Goal: Task Accomplishment & Management: Manage account settings

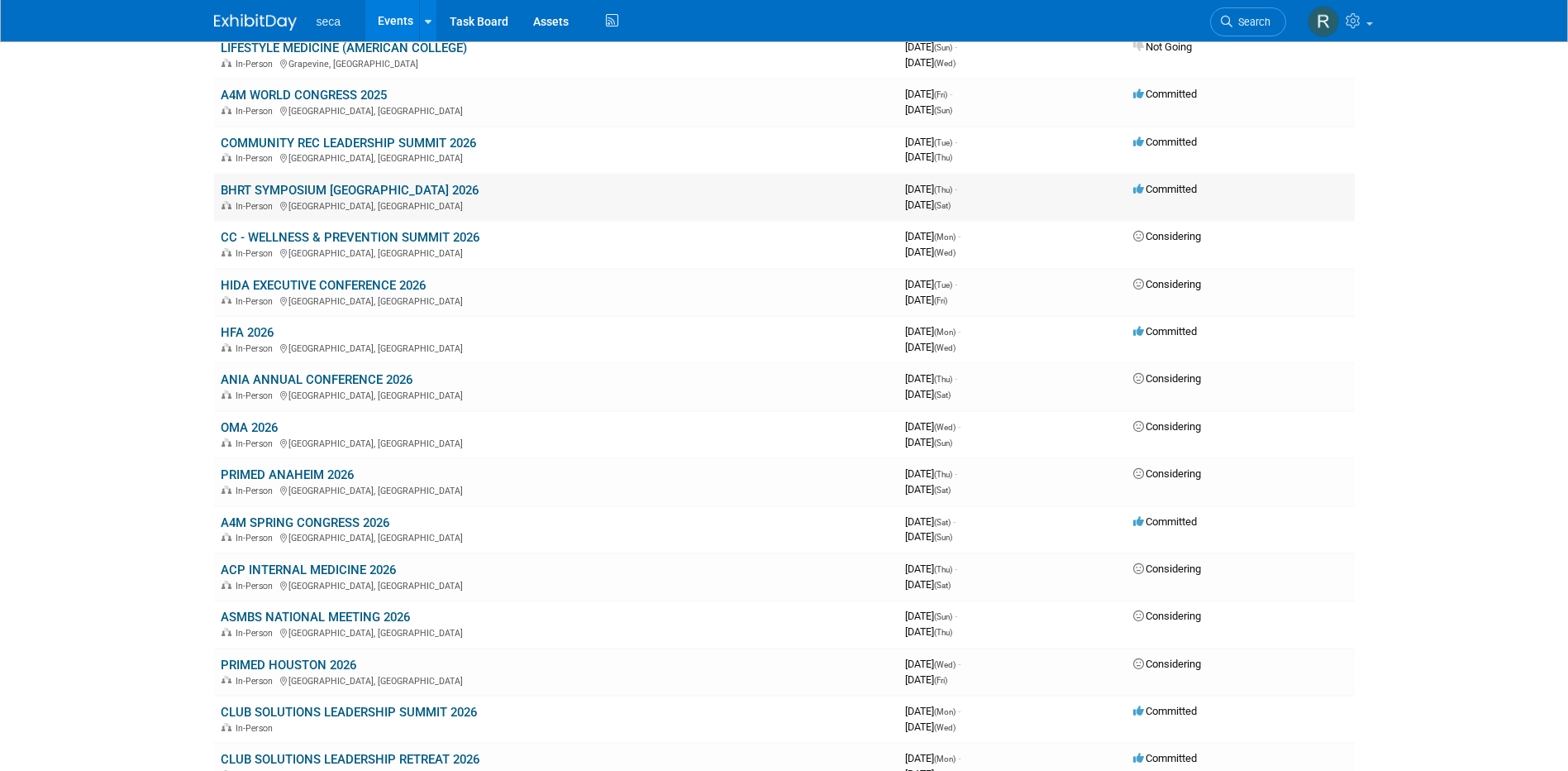
scroll to position [1572, 0]
click at [369, 188] on link "BHRT SYMPOSIUM [GEOGRAPHIC_DATA] 2026" at bounding box center [350, 189] width 258 height 15
click at [435, 236] on link "CC - WELLNESS & PREVENTION SUMMIT 2026" at bounding box center [350, 236] width 259 height 15
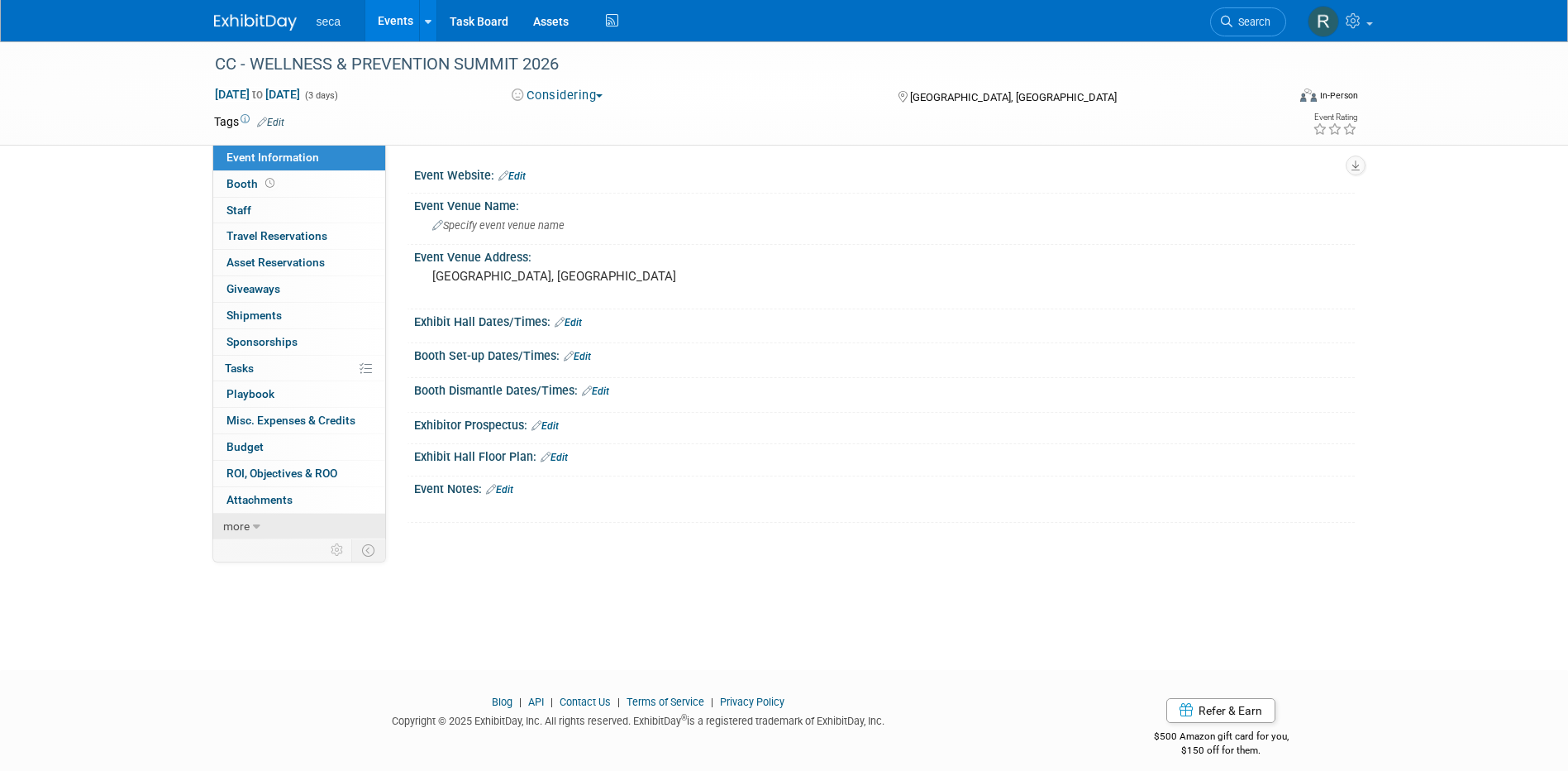
click at [237, 527] on span "more" at bounding box center [236, 526] width 27 height 13
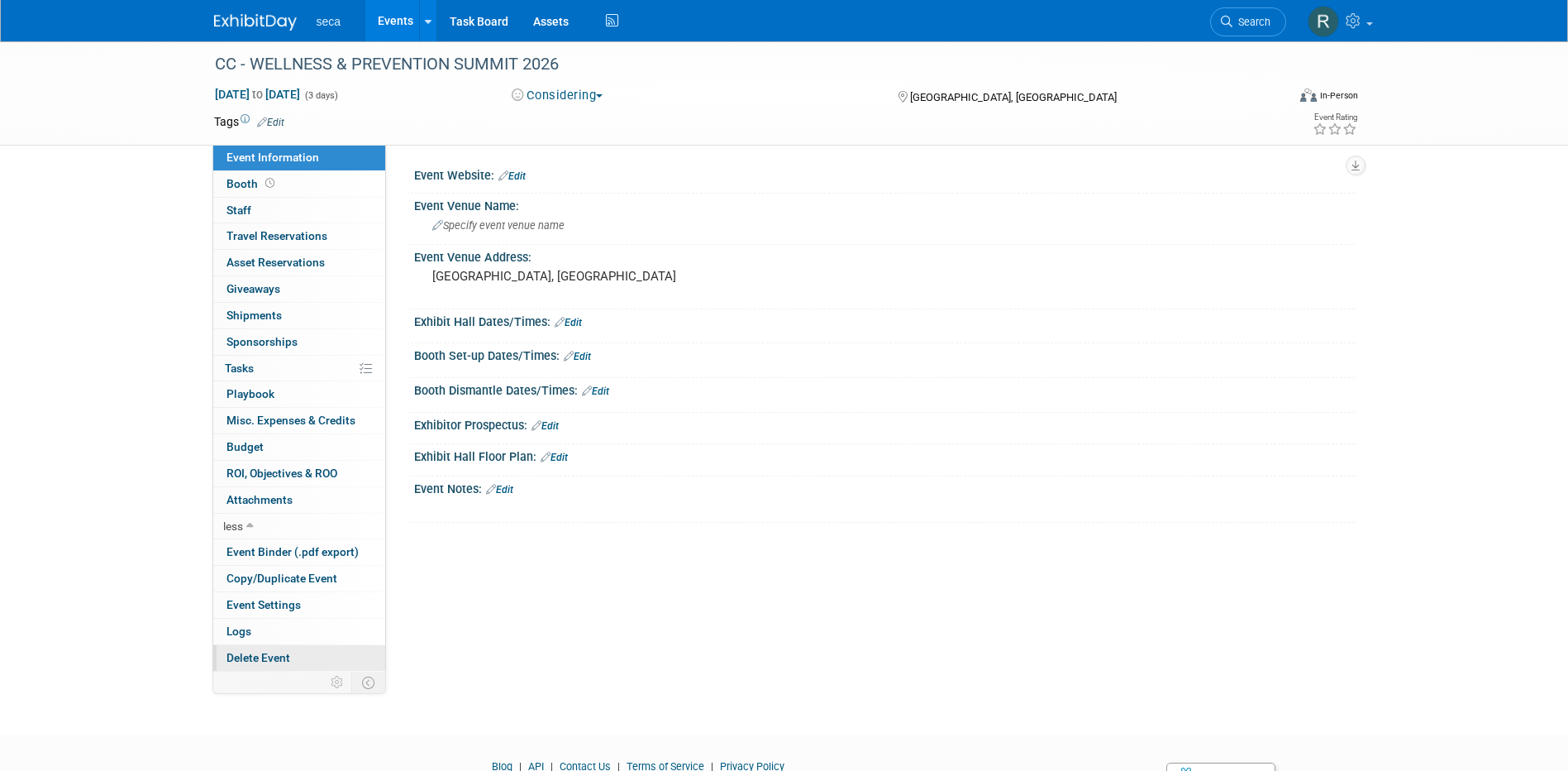
click at [266, 652] on span "Delete Event" at bounding box center [258, 657] width 64 height 13
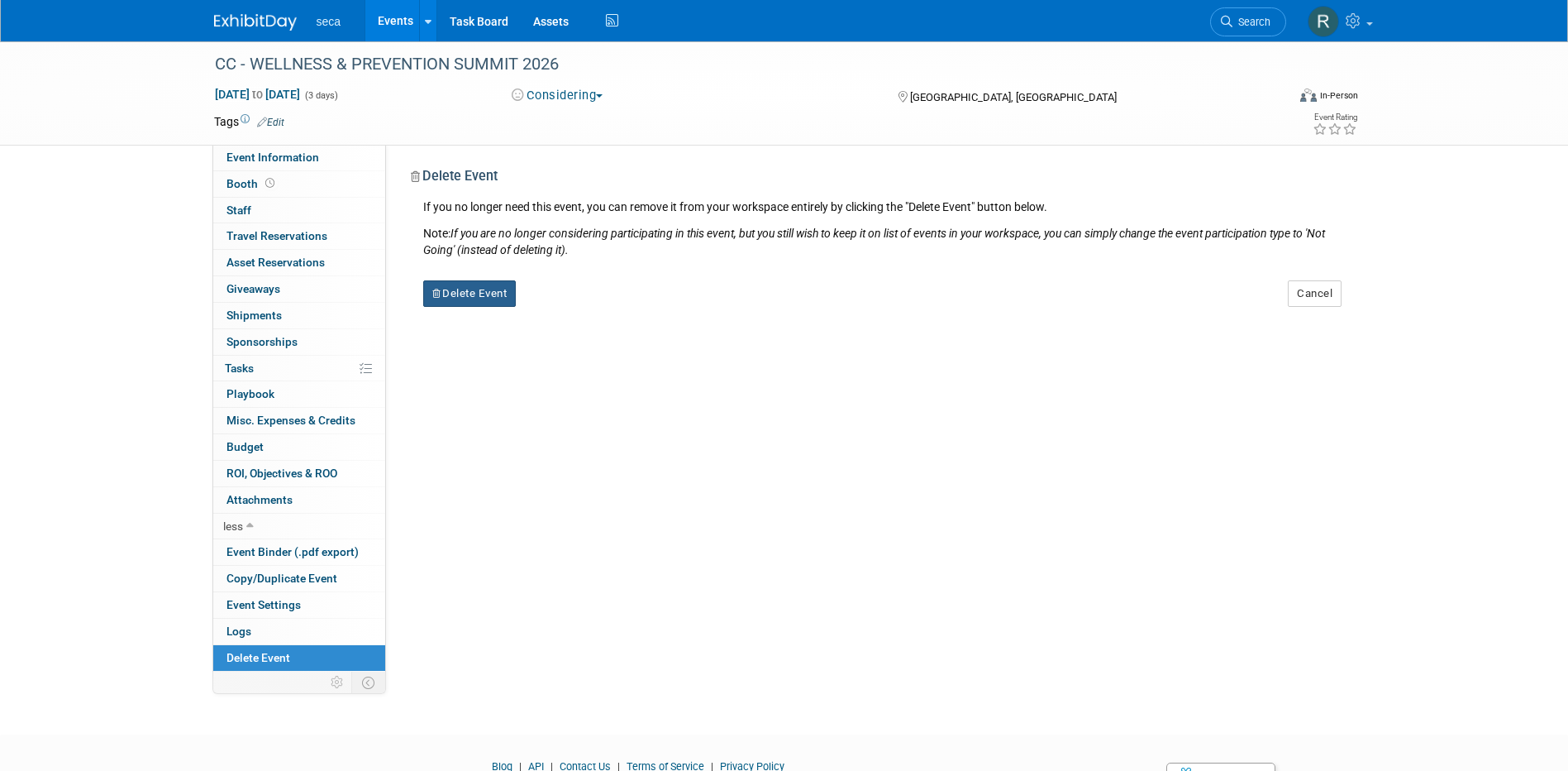
click at [470, 296] on button "Delete Event" at bounding box center [470, 294] width 93 height 27
click at [579, 306] on link "Yes" at bounding box center [574, 307] width 48 height 27
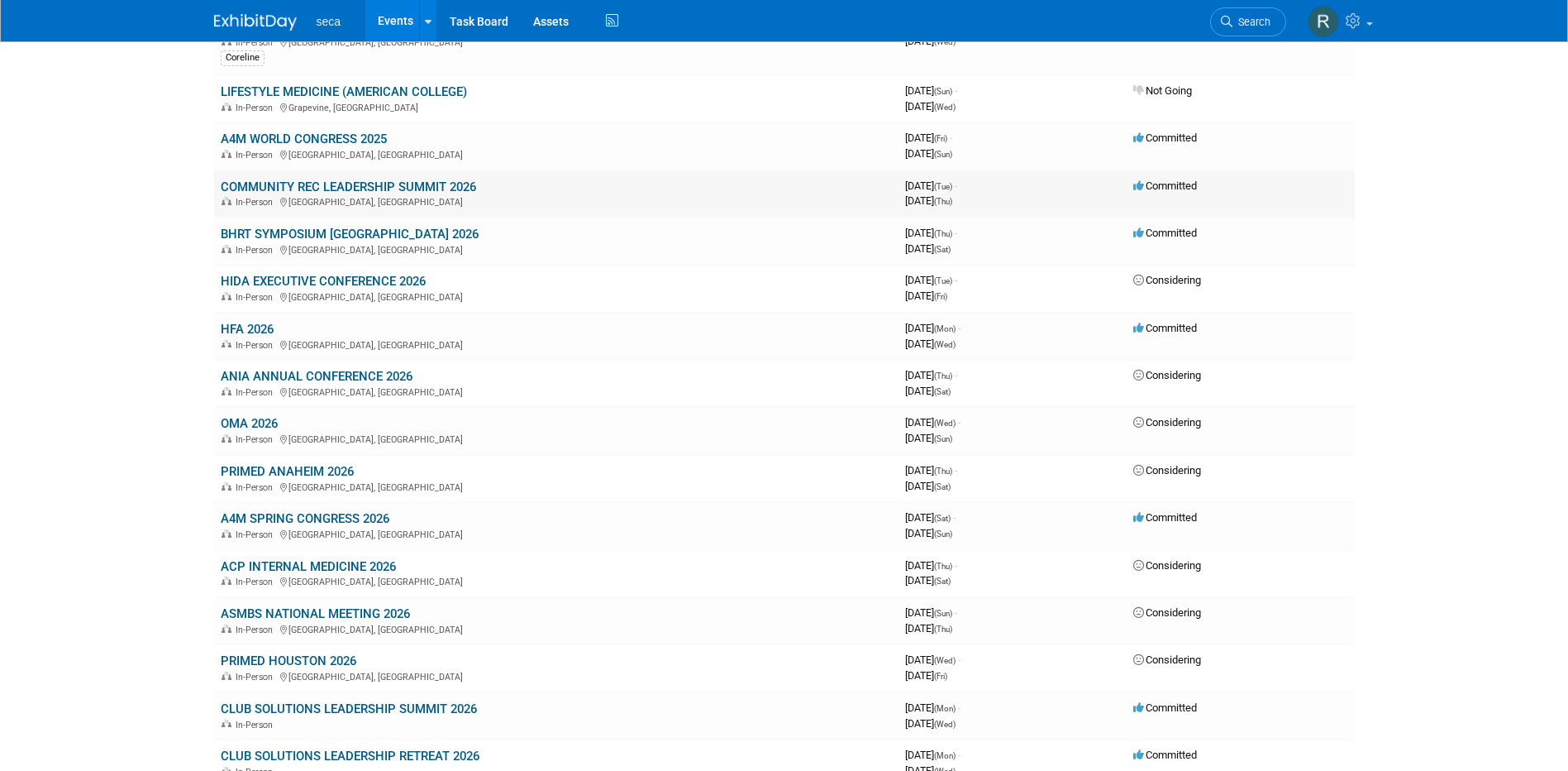
scroll to position [1488, 0]
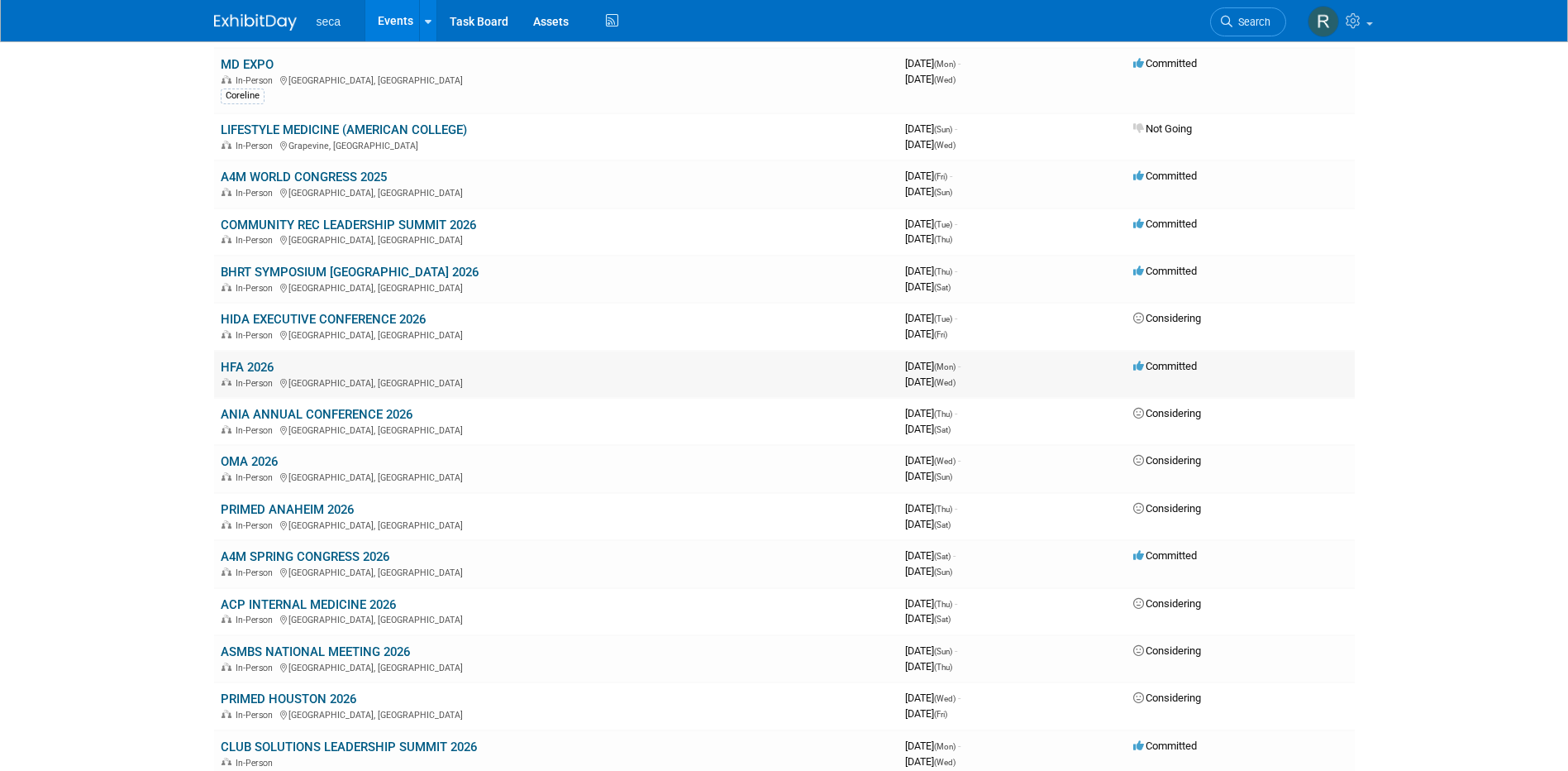
click at [251, 363] on link "HFA 2026" at bounding box center [247, 367] width 53 height 15
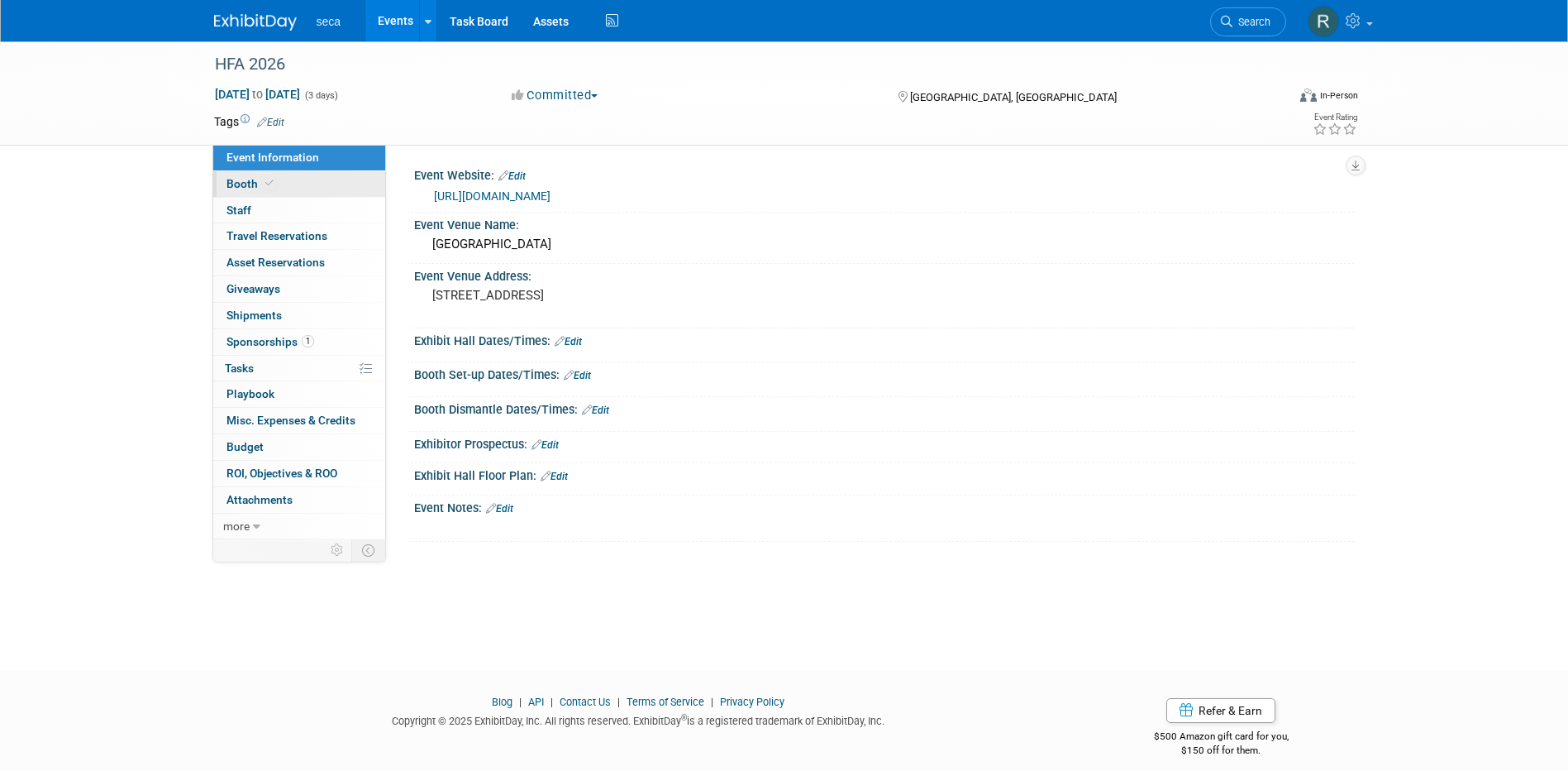
drag, startPoint x: 249, startPoint y: 184, endPoint x: 314, endPoint y: 191, distance: 65.4
click at [249, 184] on span "Booth" at bounding box center [251, 184] width 50 height 13
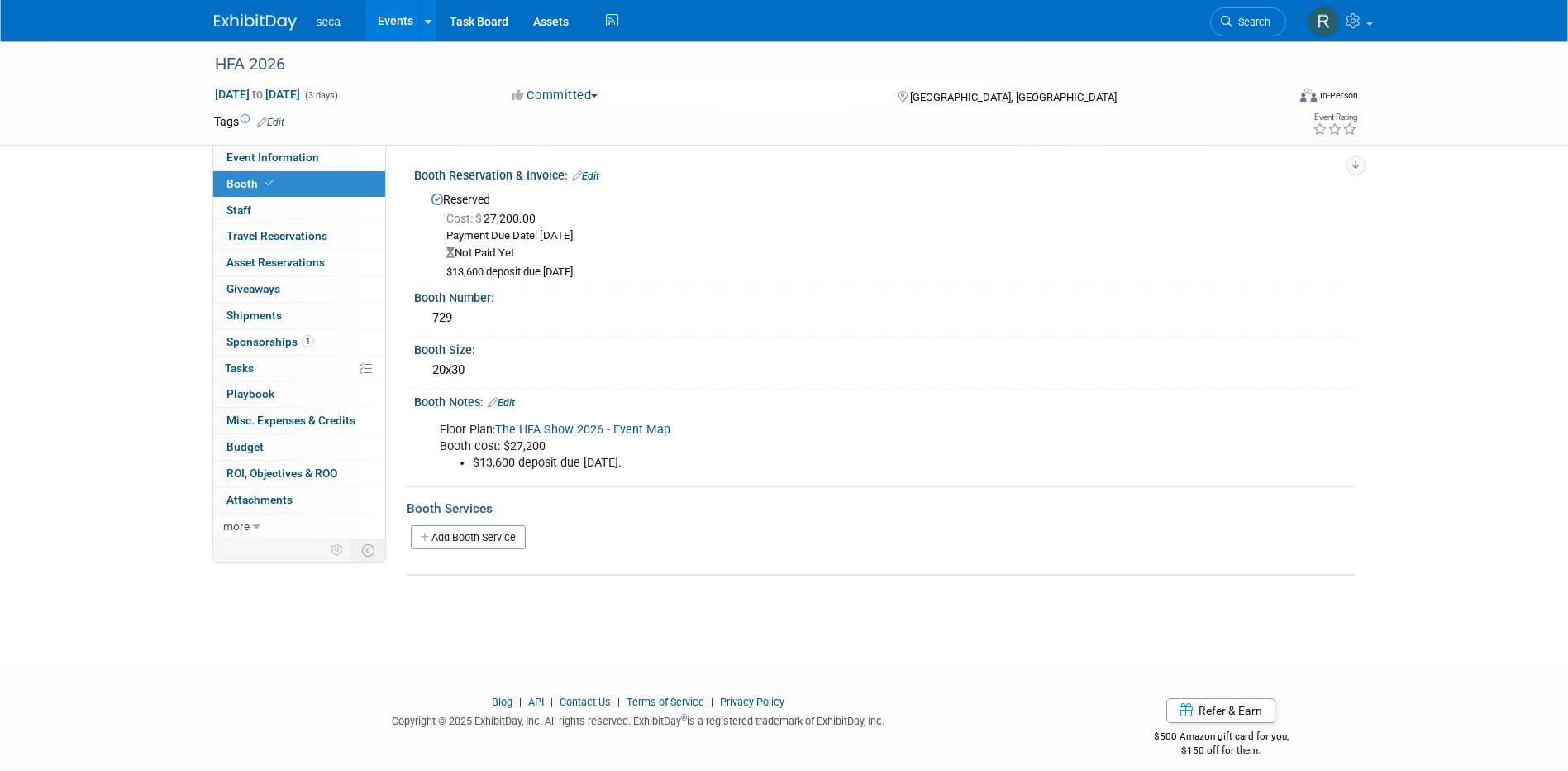
click at [596, 176] on link "Edit" at bounding box center [585, 176] width 27 height 12
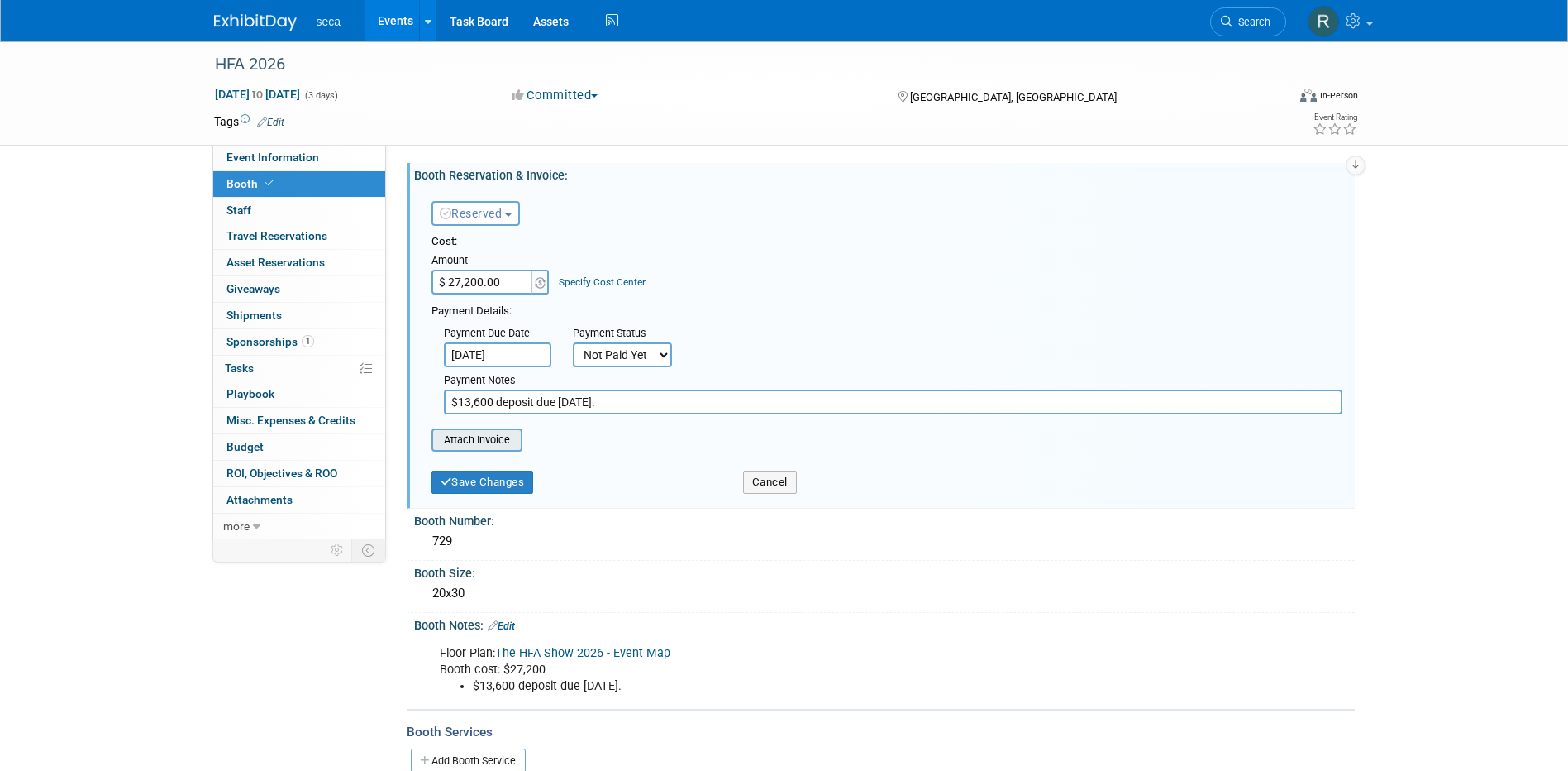
click at [499, 438] on input "file" at bounding box center [422, 440] width 197 height 20
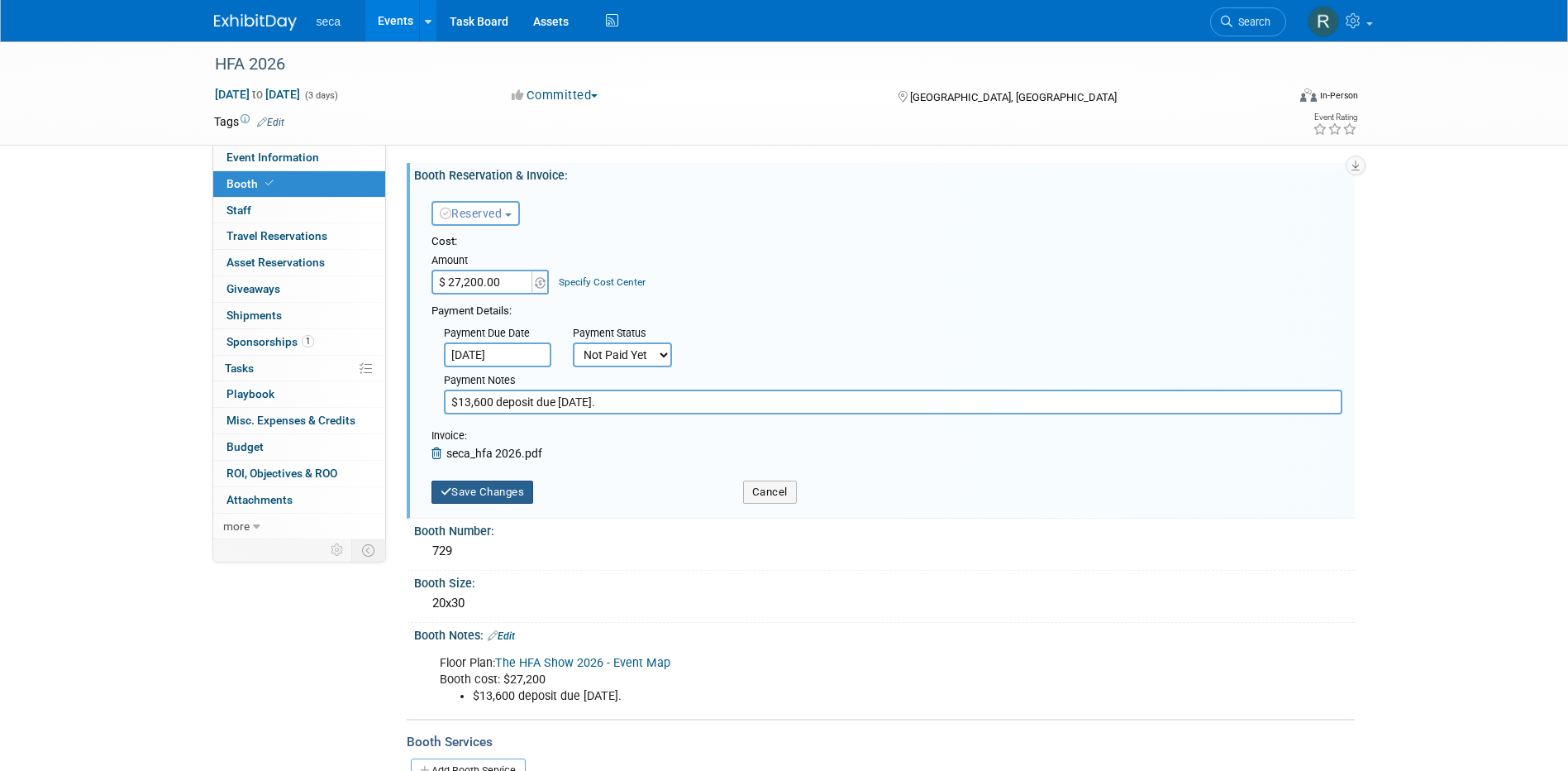
click at [491, 492] on button "Save Changes" at bounding box center [482, 493] width 103 height 23
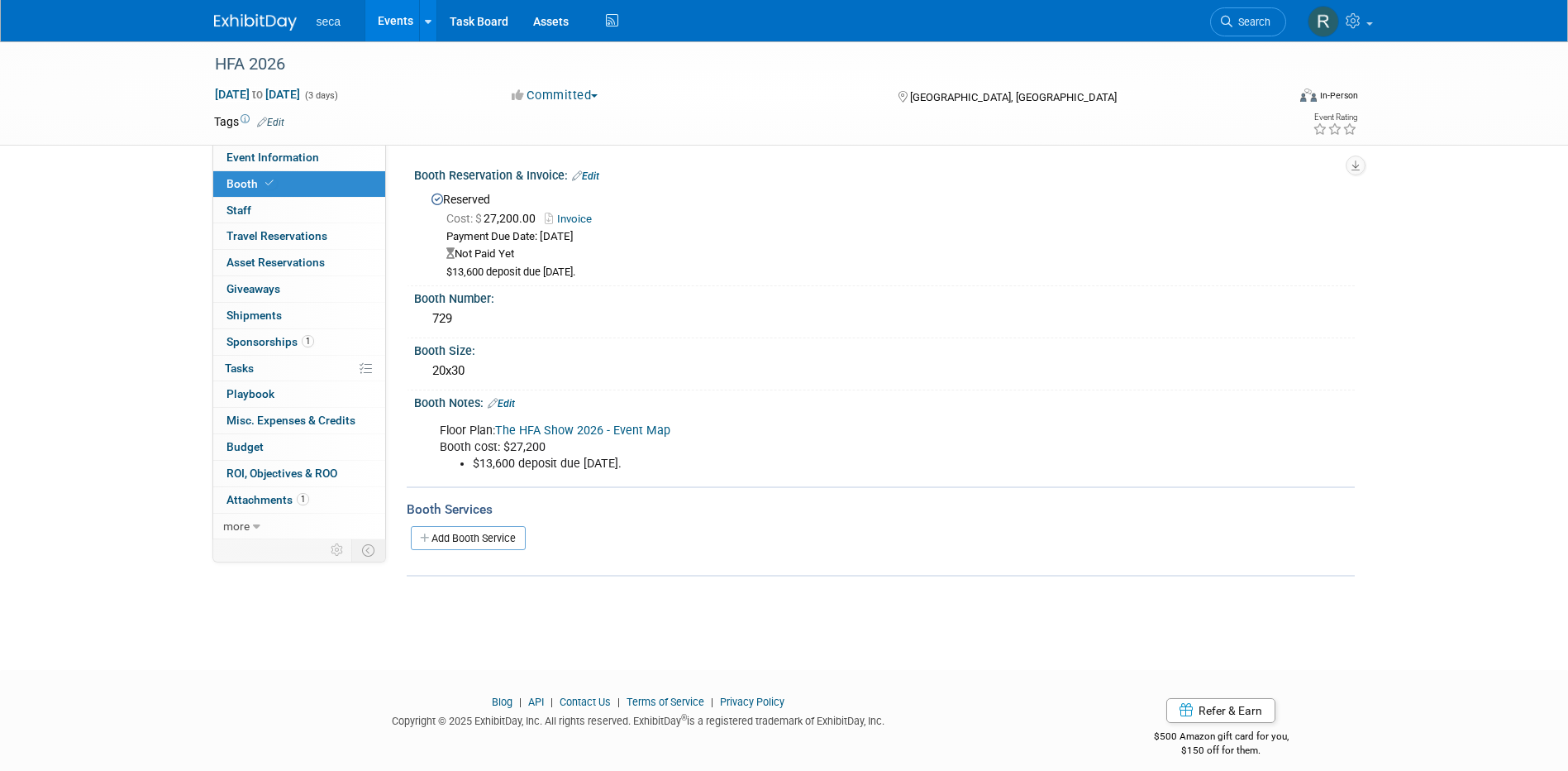
drag, startPoint x: 10, startPoint y: 184, endPoint x: 205, endPoint y: 88, distance: 217.3
click at [13, 182] on div "HFA 2026 Mar 16, 2026 to Mar 18, 2026 (3 days) Mar 16, 2026 to Mar 18, 2026 Com…" at bounding box center [784, 340] width 1568 height 599
click at [382, 21] on link "Events" at bounding box center [395, 21] width 60 height 41
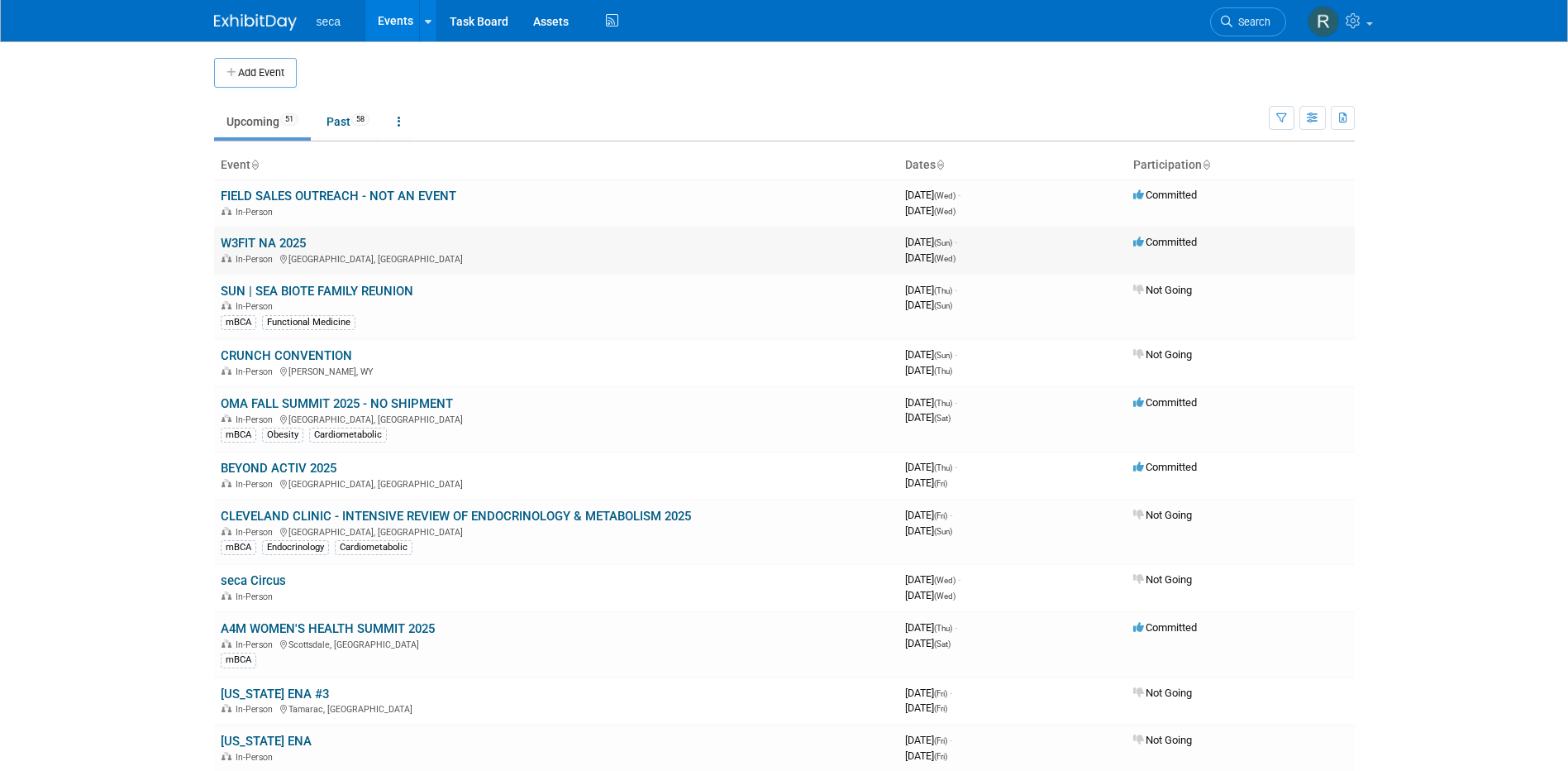
click at [271, 245] on link "W3FIT NA 2025" at bounding box center [263, 243] width 85 height 15
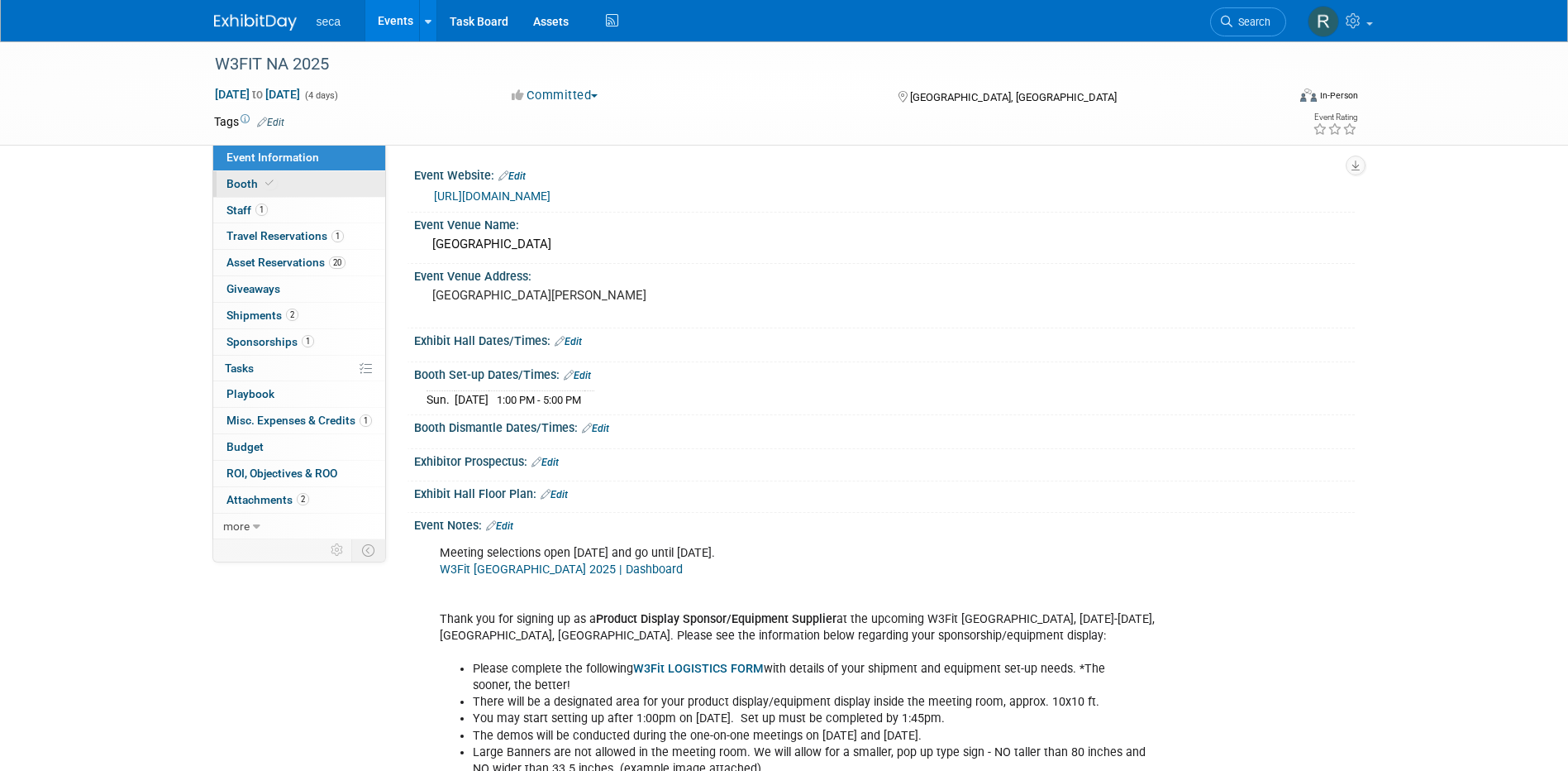
click at [252, 179] on span "Booth" at bounding box center [251, 184] width 50 height 13
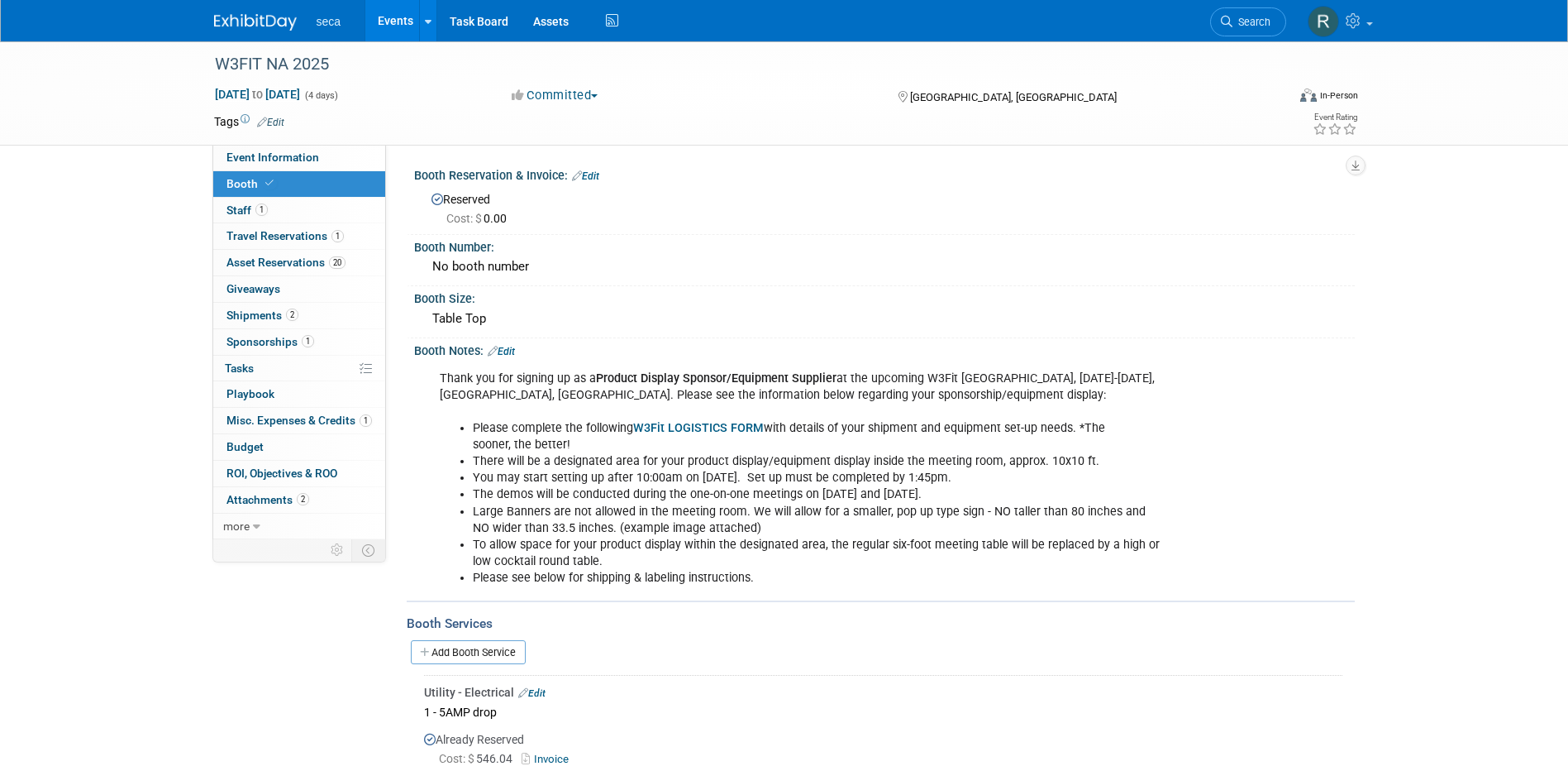
click at [515, 351] on link "Edit" at bounding box center [501, 351] width 27 height 12
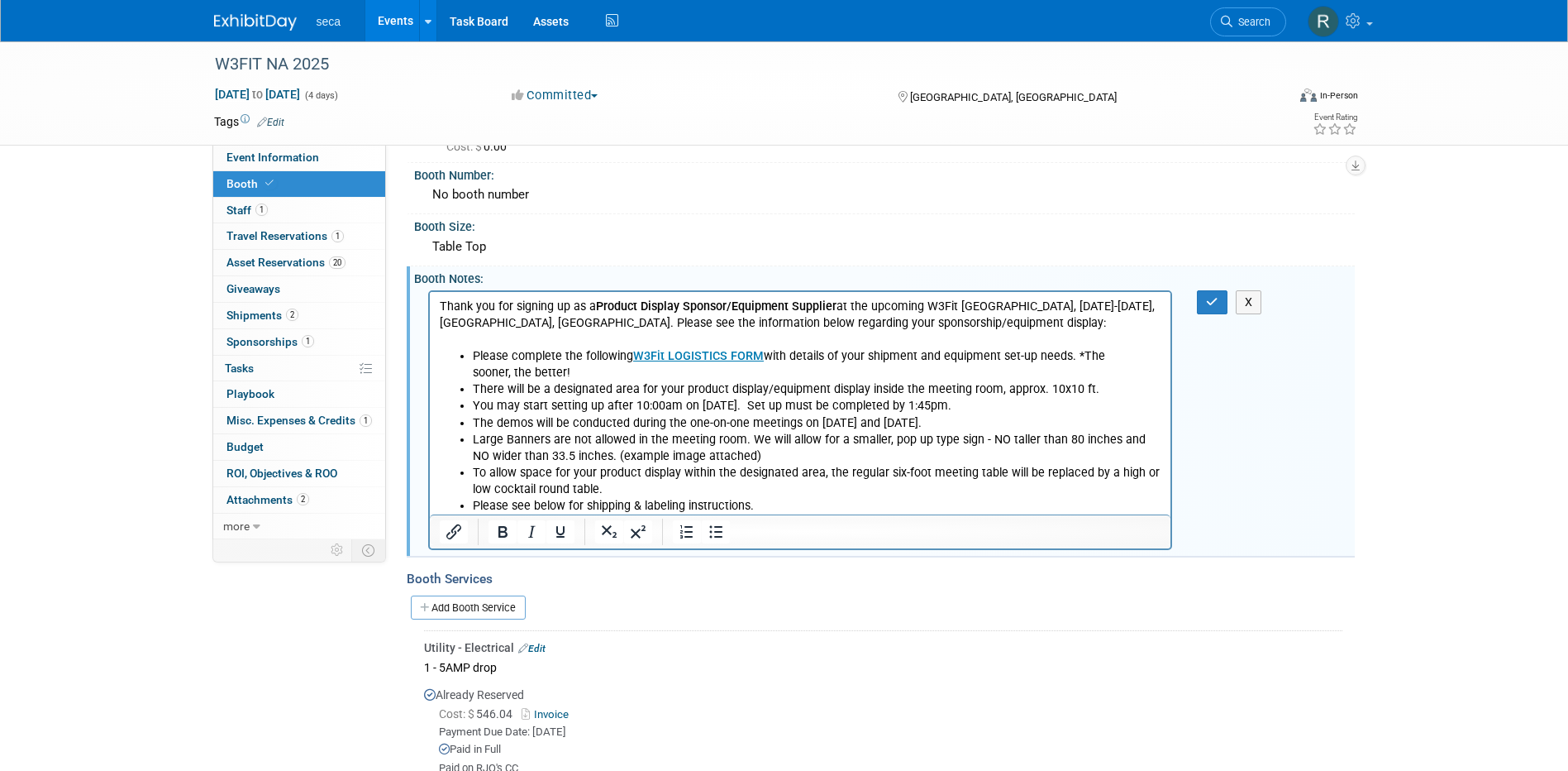
scroll to position [166, 0]
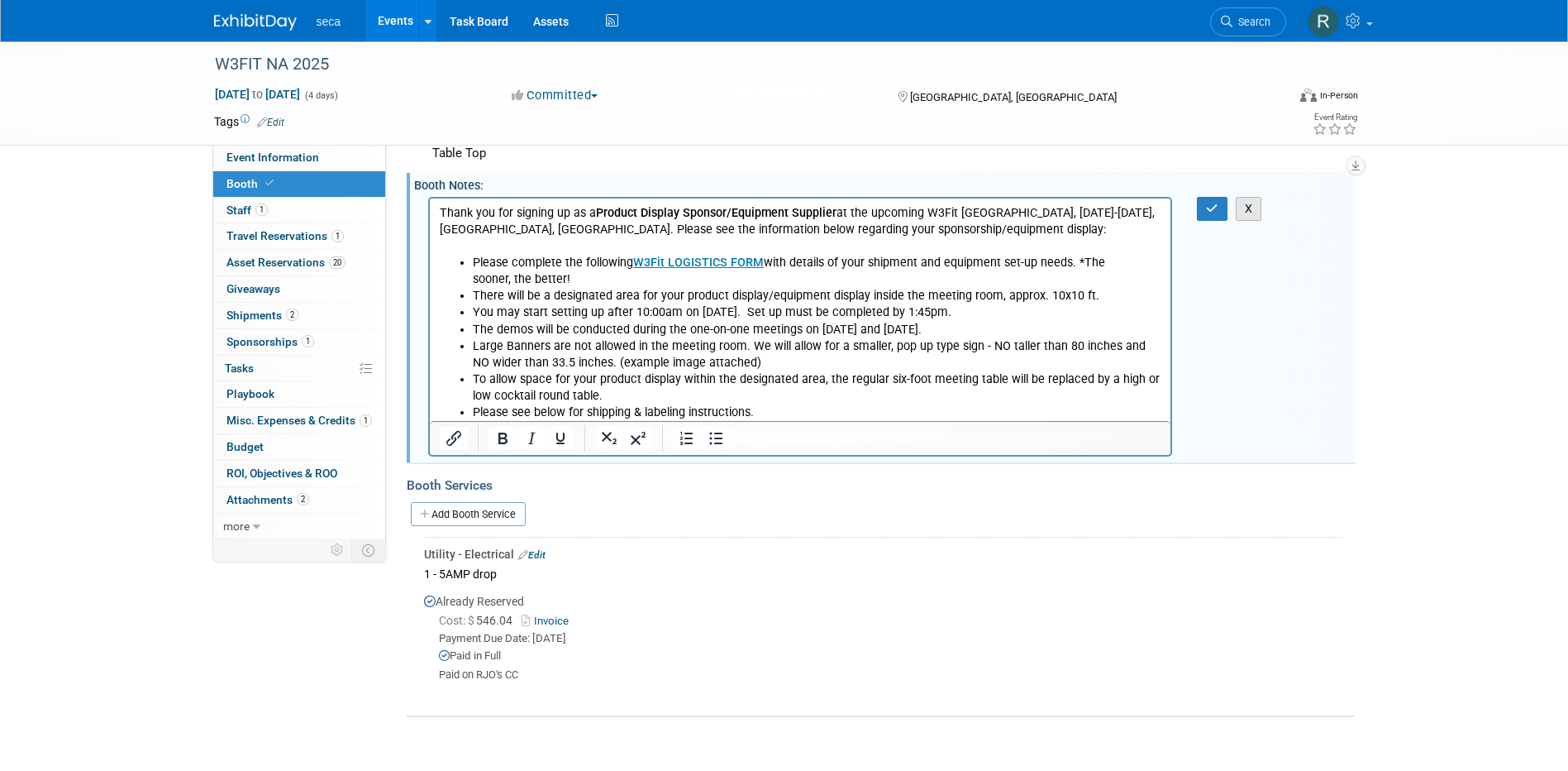
click at [1253, 205] on button "X" at bounding box center [1249, 209] width 27 height 24
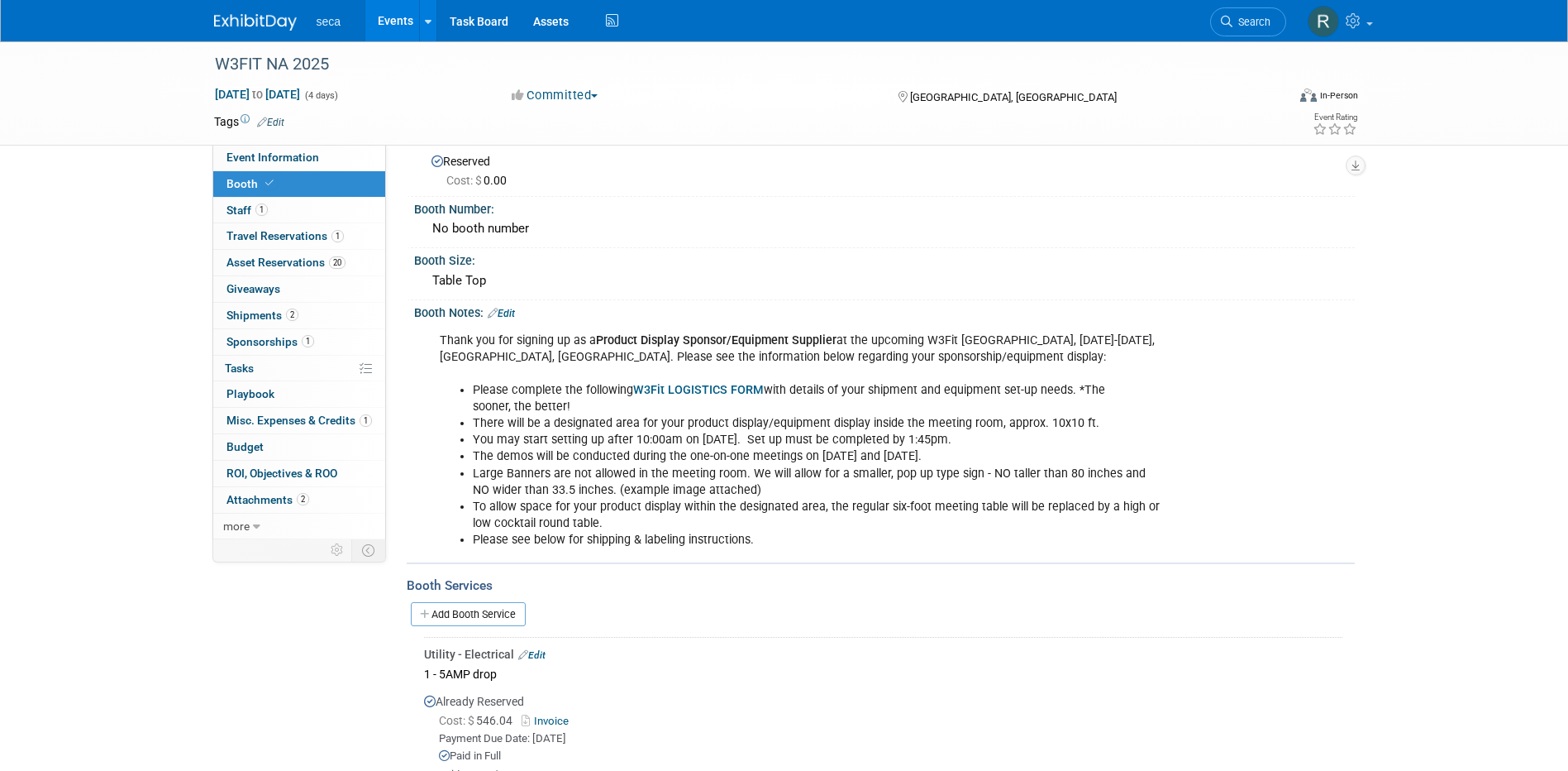
scroll to position [0, 0]
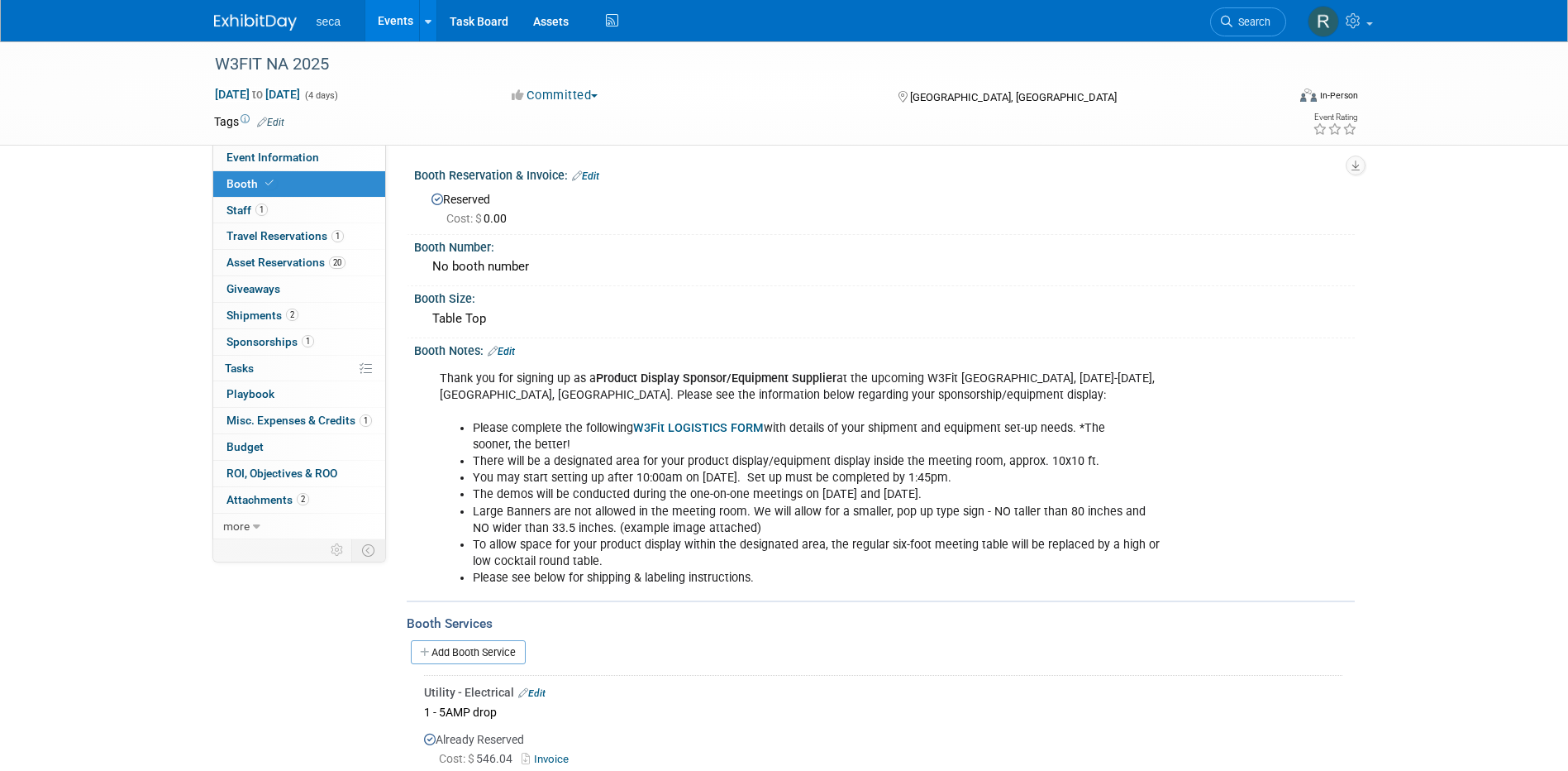
click at [597, 175] on link "Edit" at bounding box center [585, 176] width 27 height 12
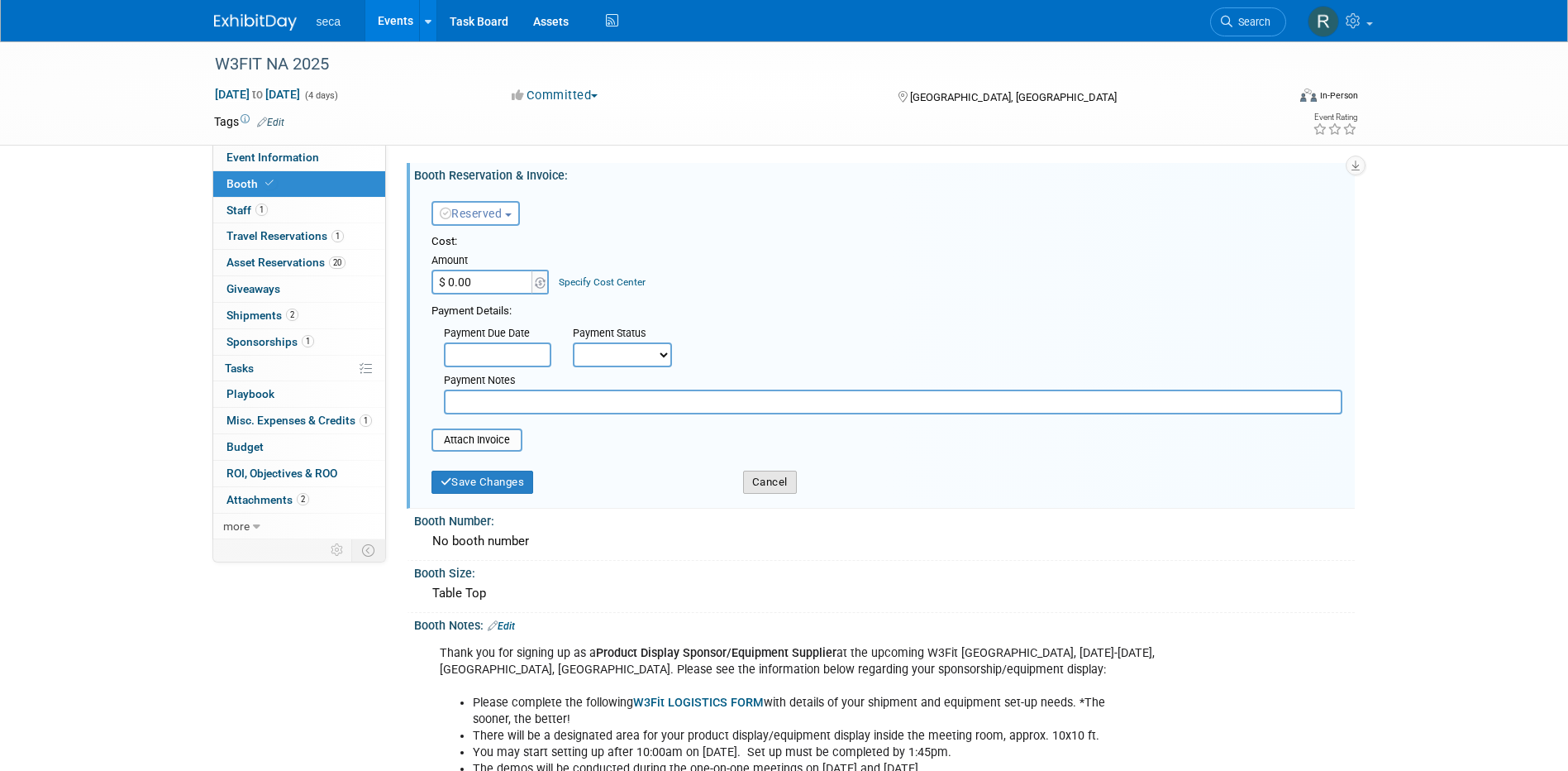
click at [769, 478] on button "Cancel" at bounding box center [770, 482] width 54 height 23
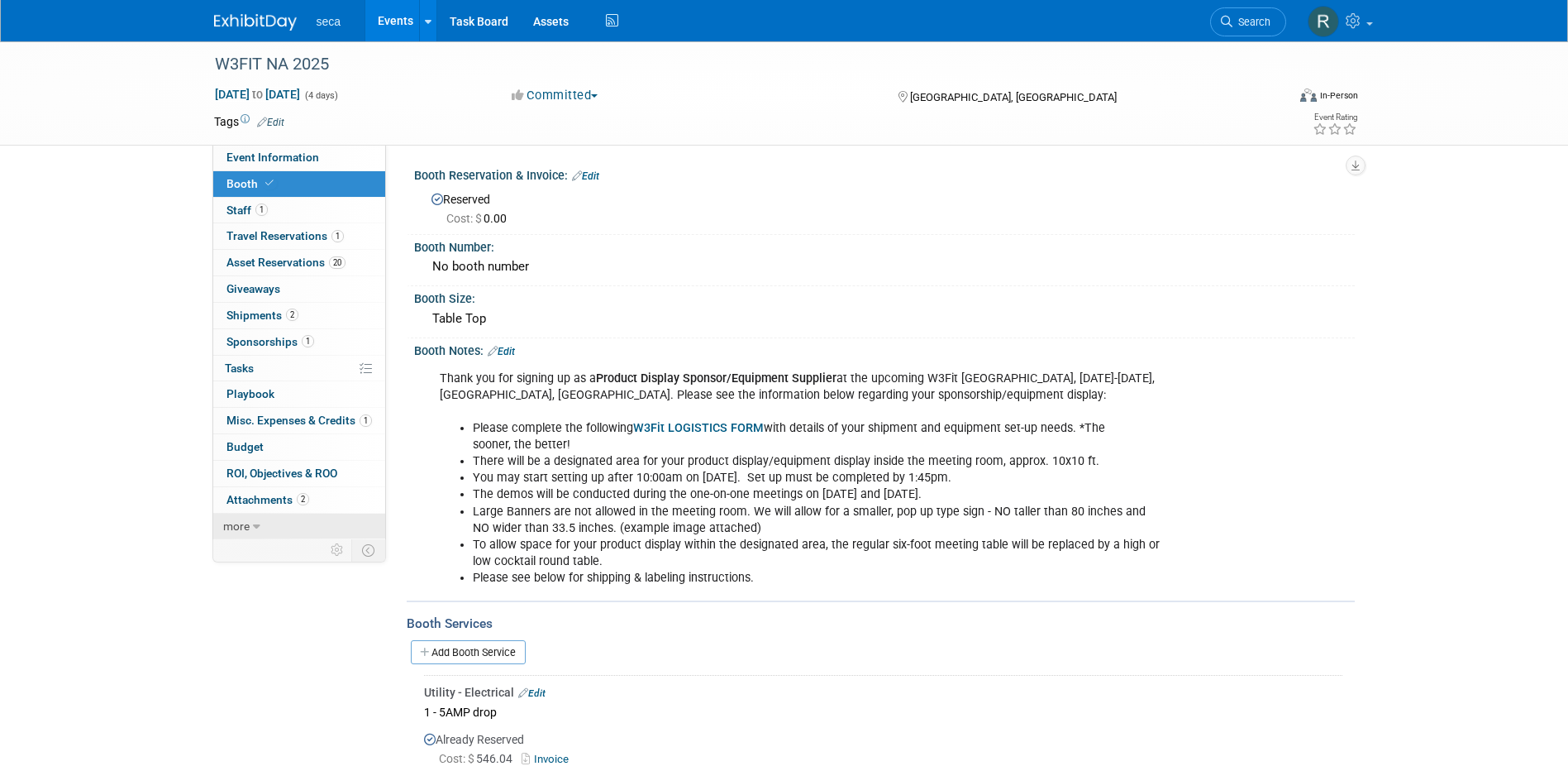
click at [244, 525] on span "more" at bounding box center [236, 526] width 27 height 13
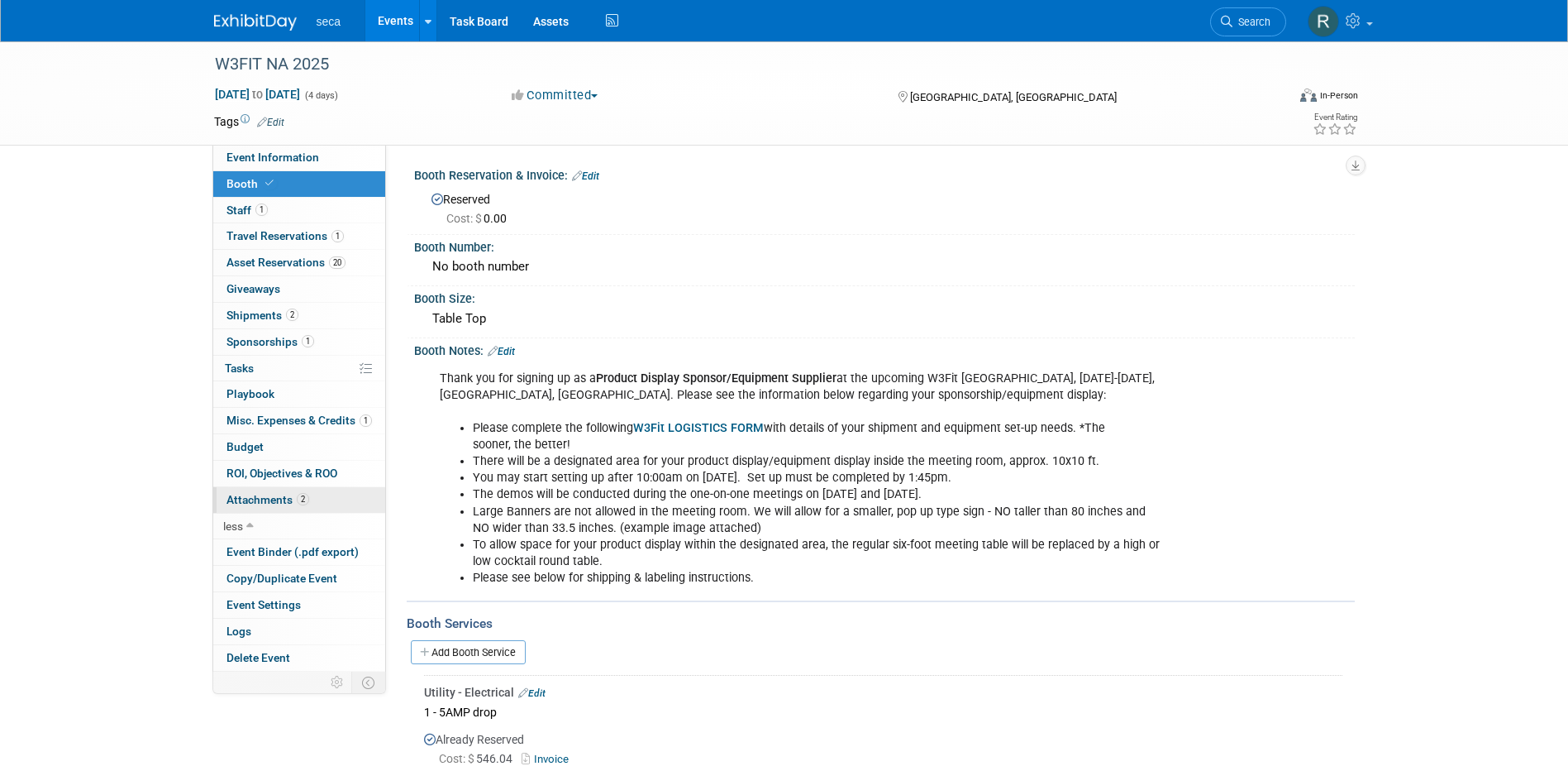
click at [267, 497] on span "Attachments 2" at bounding box center [268, 499] width 82 height 13
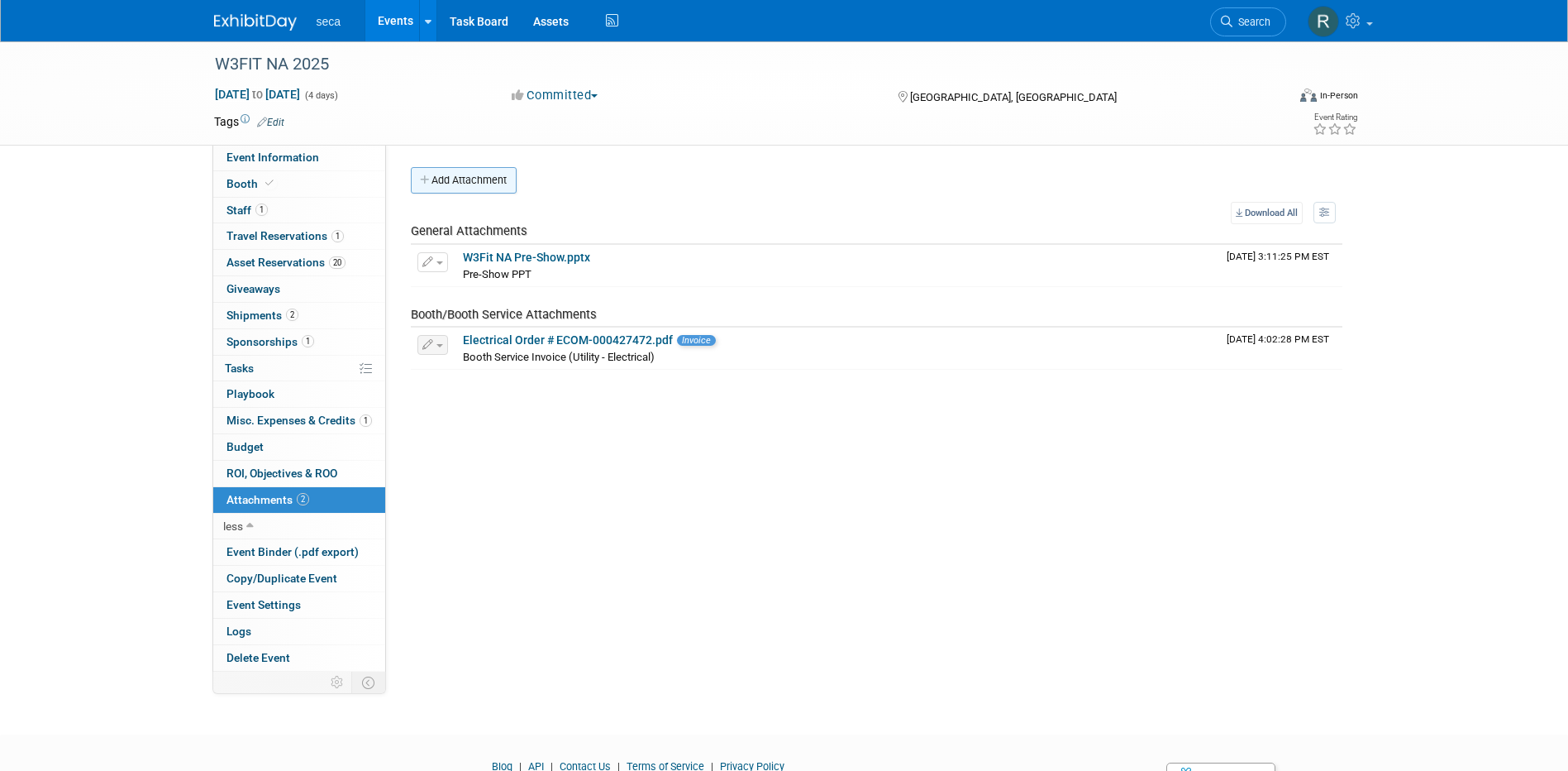
click at [471, 177] on button "Add Attachment" at bounding box center [464, 181] width 106 height 27
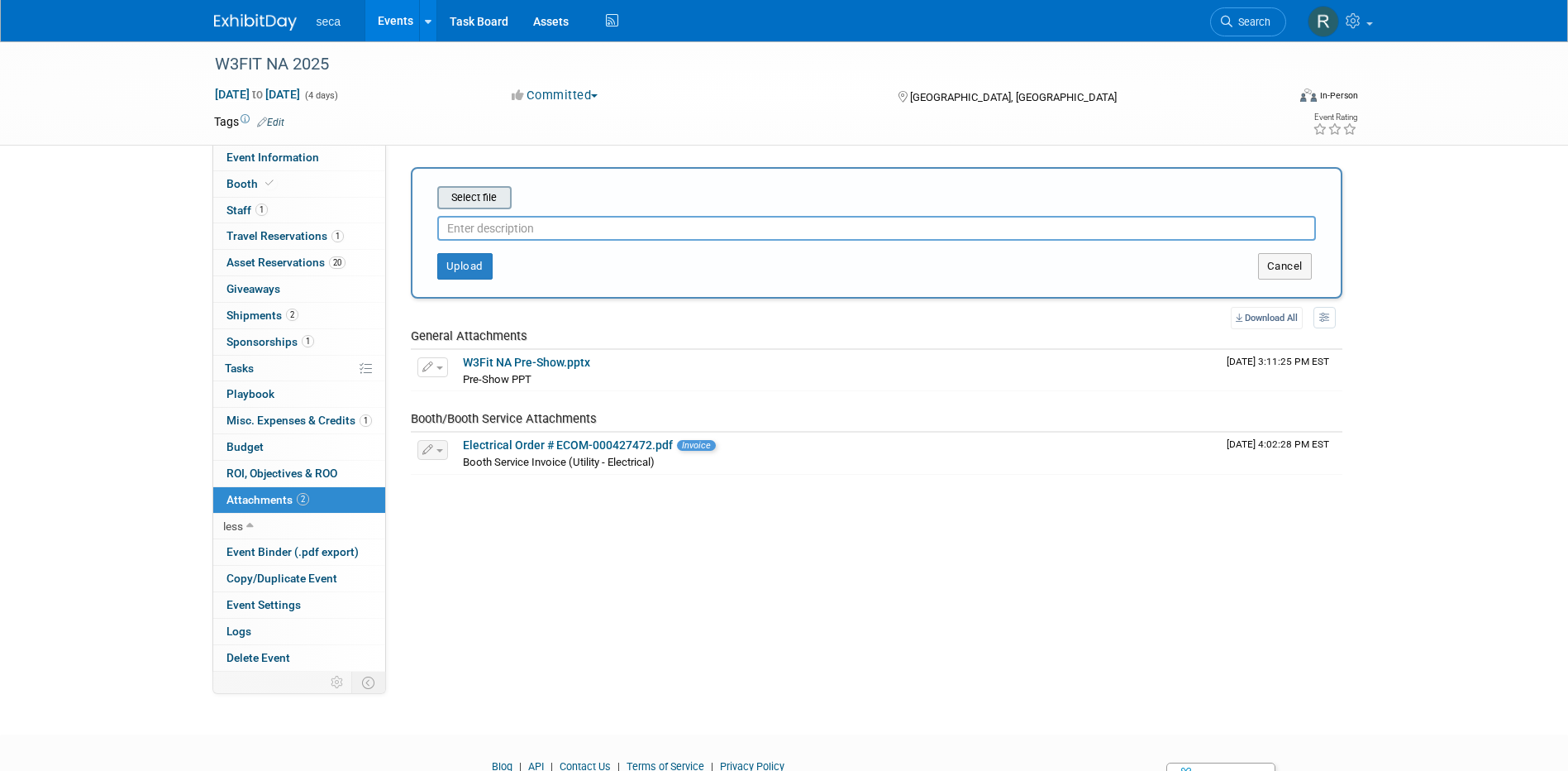
click at [473, 201] on input "file" at bounding box center [412, 198] width 197 height 20
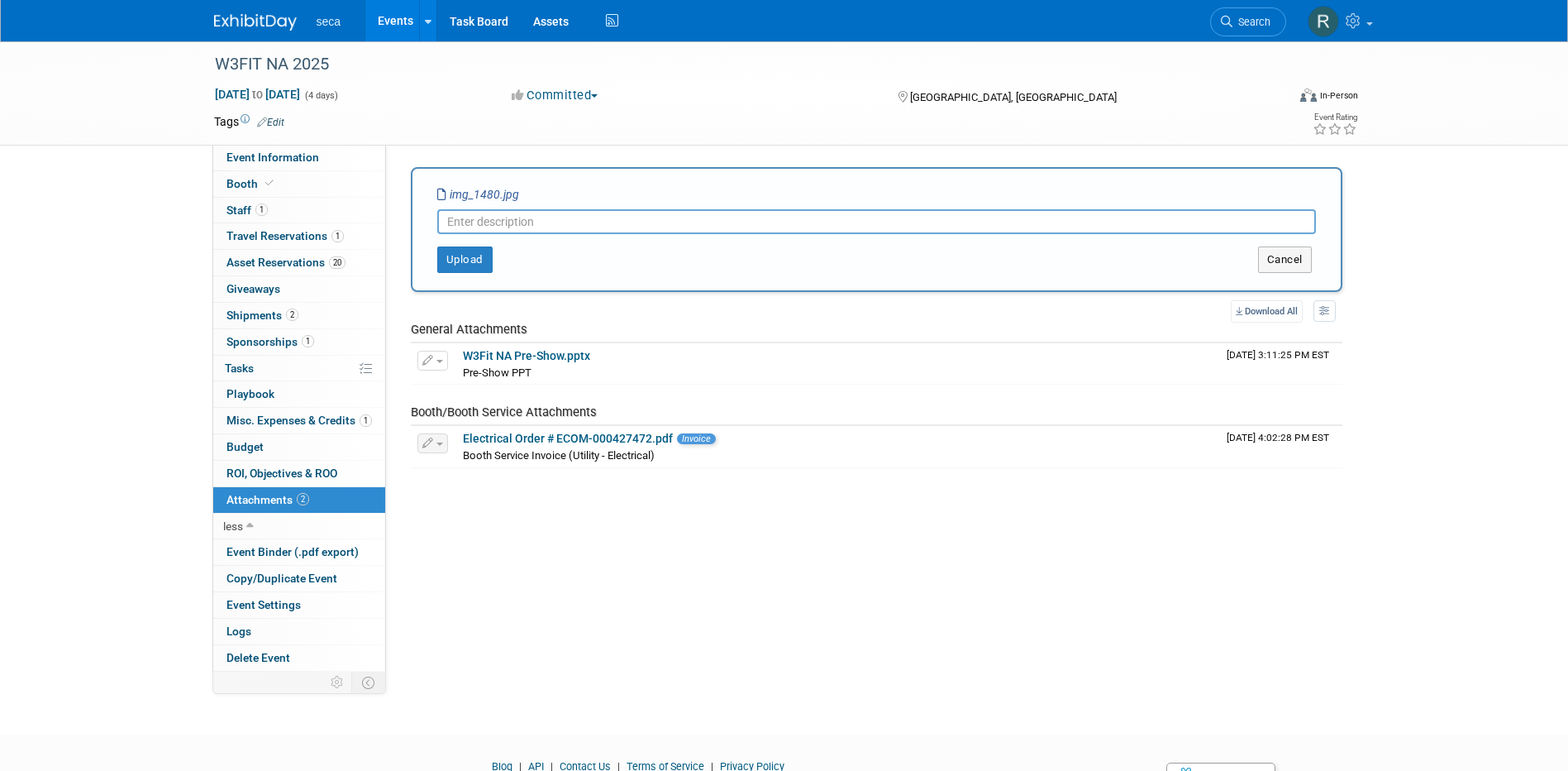
click at [494, 222] on input "text" at bounding box center [876, 222] width 879 height 25
drag, startPoint x: 514, startPoint y: 221, endPoint x: 541, endPoint y: 192, distance: 39.6
click at [513, 219] on input "Booth Setup Photo" at bounding box center [876, 222] width 879 height 25
type input "Booth Layout Photo"
click at [454, 262] on button "Upload" at bounding box center [464, 260] width 55 height 27
